Goal: Task Accomplishment & Management: Manage account settings

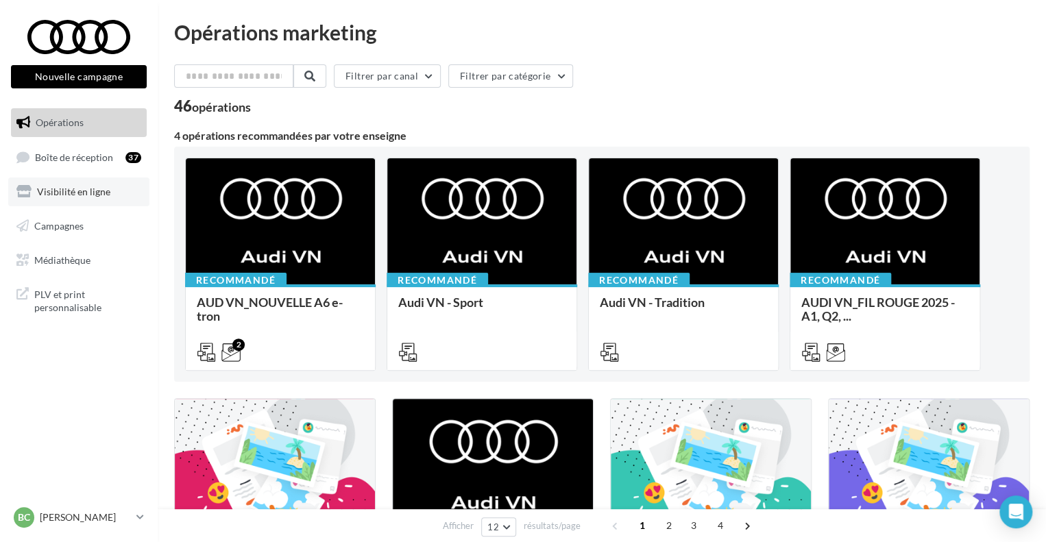
click at [42, 185] on link "Visibilité en ligne" at bounding box center [78, 192] width 141 height 29
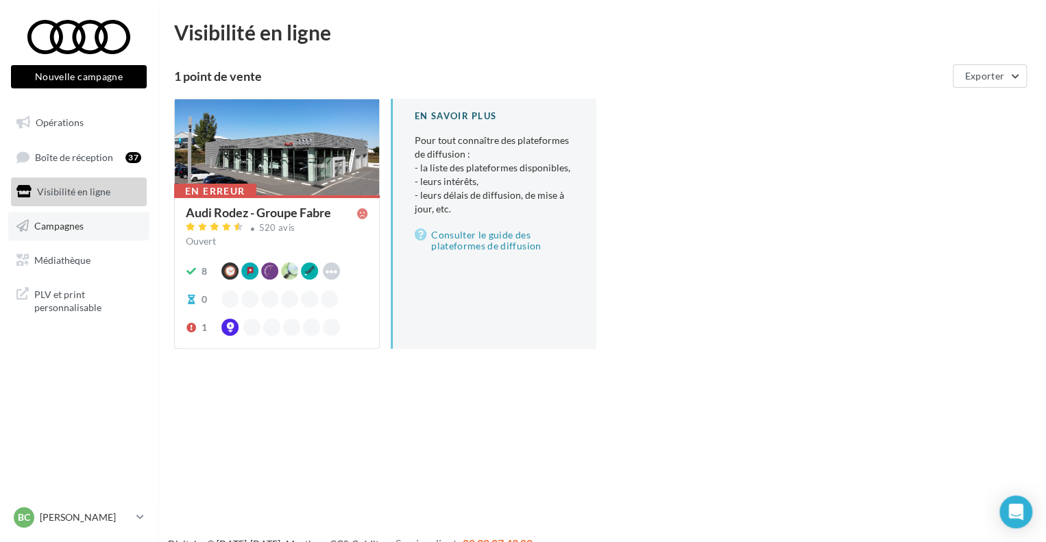
click at [43, 228] on span "Campagnes" at bounding box center [58, 226] width 49 height 12
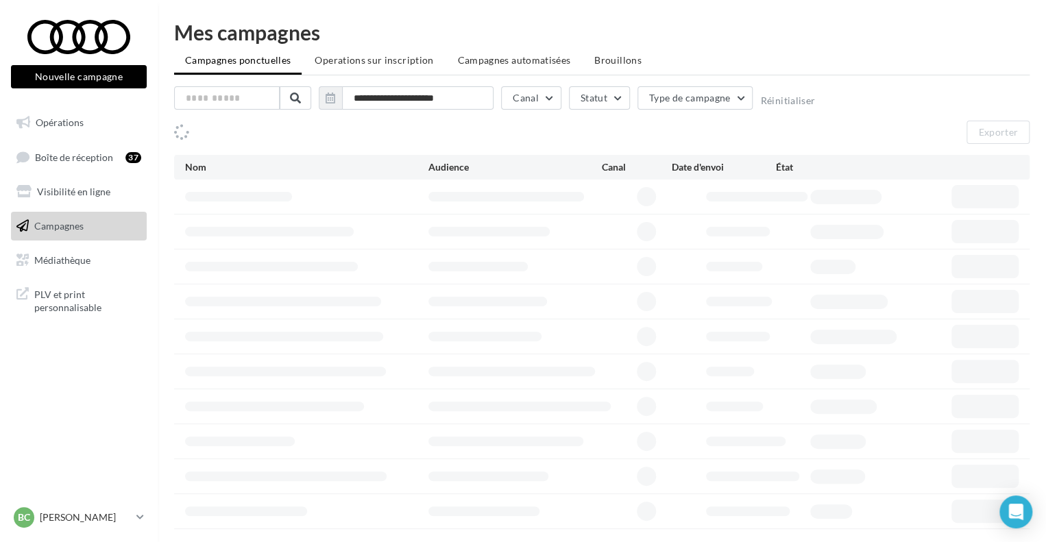
click at [47, 156] on span "Boîte de réception" at bounding box center [74, 157] width 78 height 12
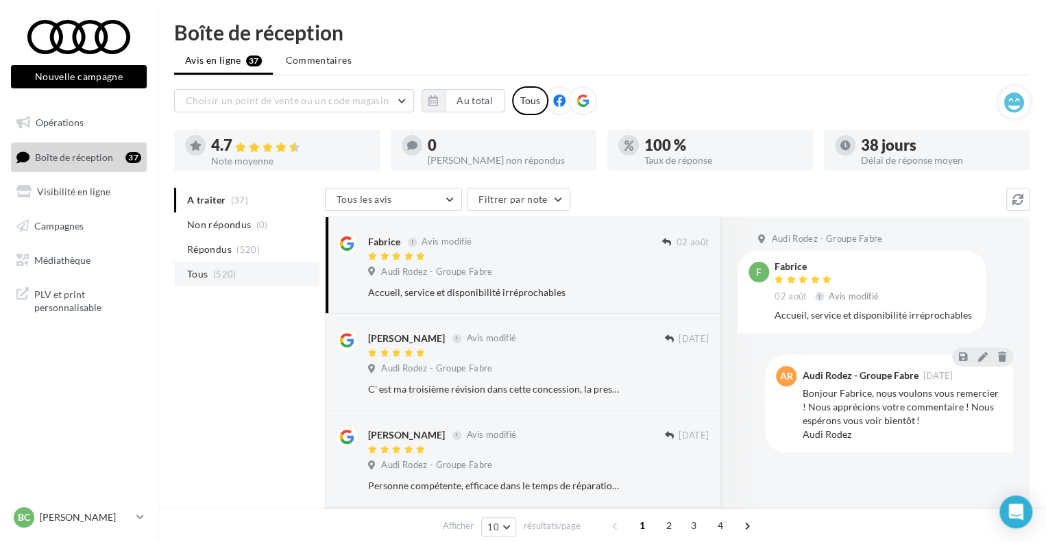
click at [186, 275] on li "Tous (520)" at bounding box center [246, 274] width 145 height 25
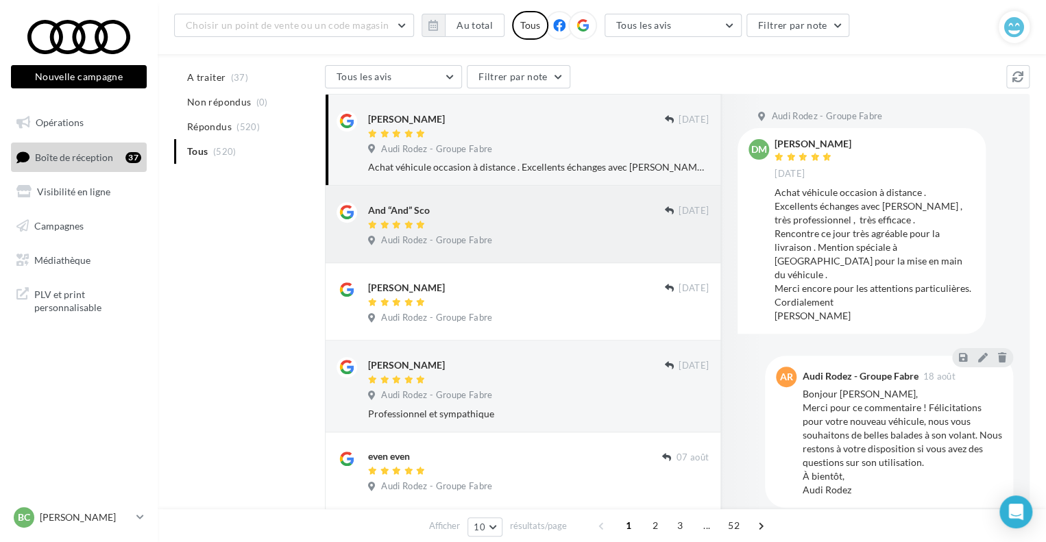
scroll to position [137, 0]
